Goal: Complete application form

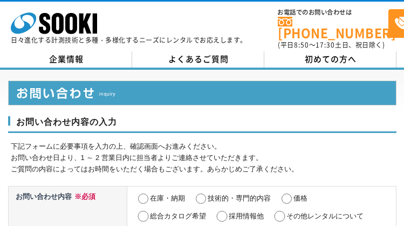
select select "13"
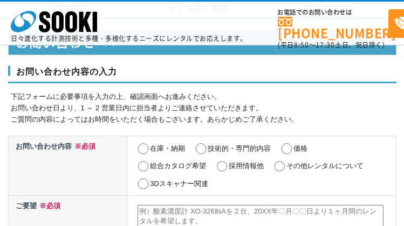
scroll to position [532, 0]
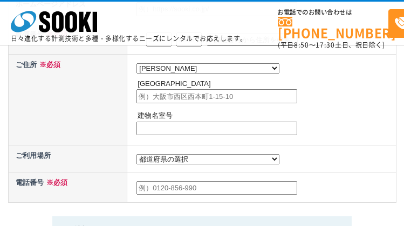
select select "13"
radio input "true"
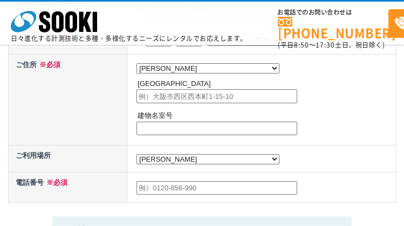
radio input "true"
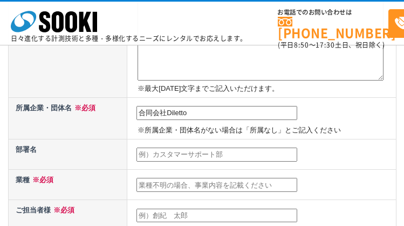
type input "合同会社Diletto"
type input "代表社員"
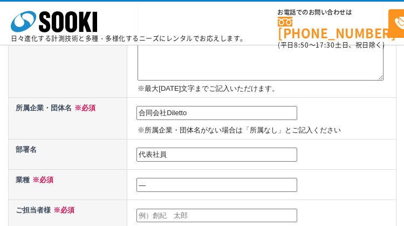
type input "―"
type input "[PERSON_NAME]"
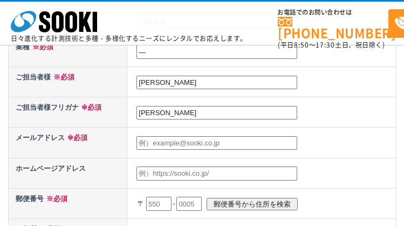
type input "[PERSON_NAME]"
type input "[EMAIL_ADDRESS][DOMAIN_NAME]"
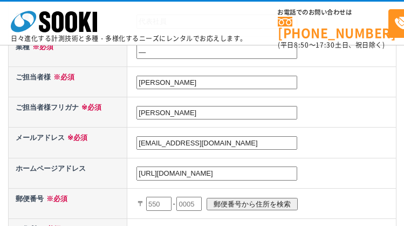
type input "[URL][DOMAIN_NAME]"
type input "107"
type input "[DATE]"
type input "0062"
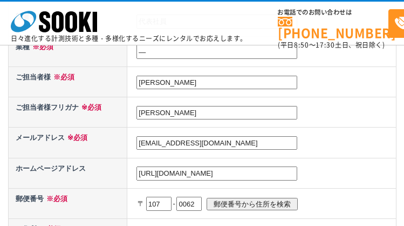
scroll to position [518, 0]
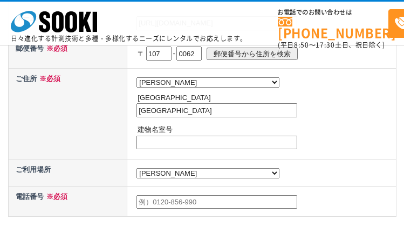
type input "[GEOGRAPHIC_DATA]"
type input "―"
type input "05018075607"
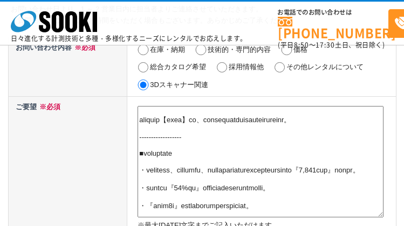
type textarea "loremipsumdol。 sitametcons：adipiscingelit。 sed、doeiusmodtemporincididuntutlabor…"
